Goal: Navigation & Orientation: Find specific page/section

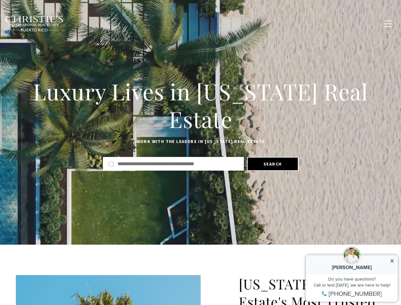
click at [201, 153] on div "Luxury Lives in [US_STATE] Real Estate Work with the leaders in [US_STATE] Real…" at bounding box center [200, 124] width 401 height 98
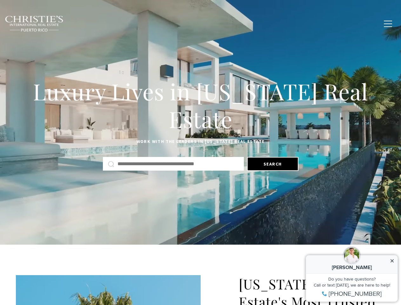
click at [132, 24] on link "Home Search" at bounding box center [123, 24] width 36 height 16
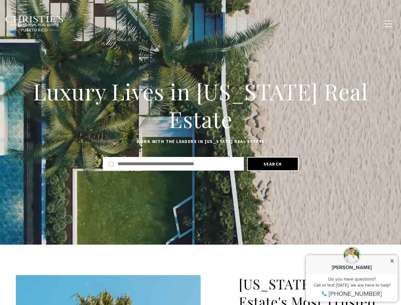
click at [271, 24] on link "Meet the Team" at bounding box center [266, 24] width 40 height 16
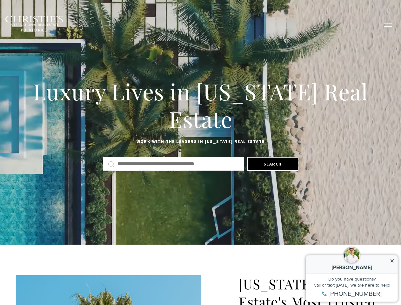
click at [388, 24] on span "button" at bounding box center [388, 24] width 8 height 1
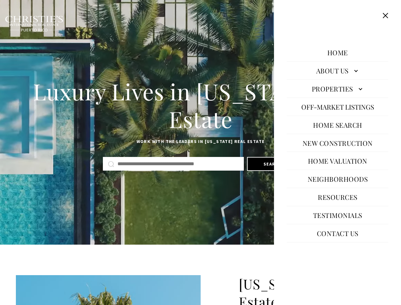
click at [201, 122] on h1 "Luxury Lives in [US_STATE] Real Estate" at bounding box center [201, 106] width 370 height 56
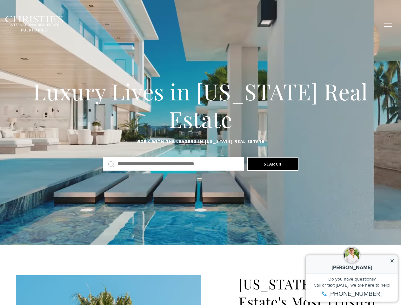
click at [273, 164] on button "Search" at bounding box center [272, 164] width 51 height 14
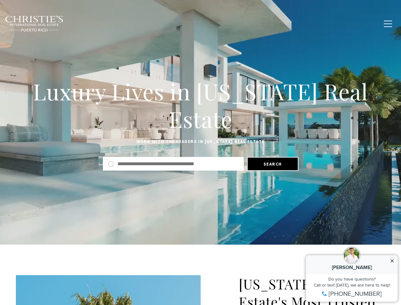
click at [393, 261] on icon at bounding box center [392, 260] width 3 height 3
